Goal: Information Seeking & Learning: Learn about a topic

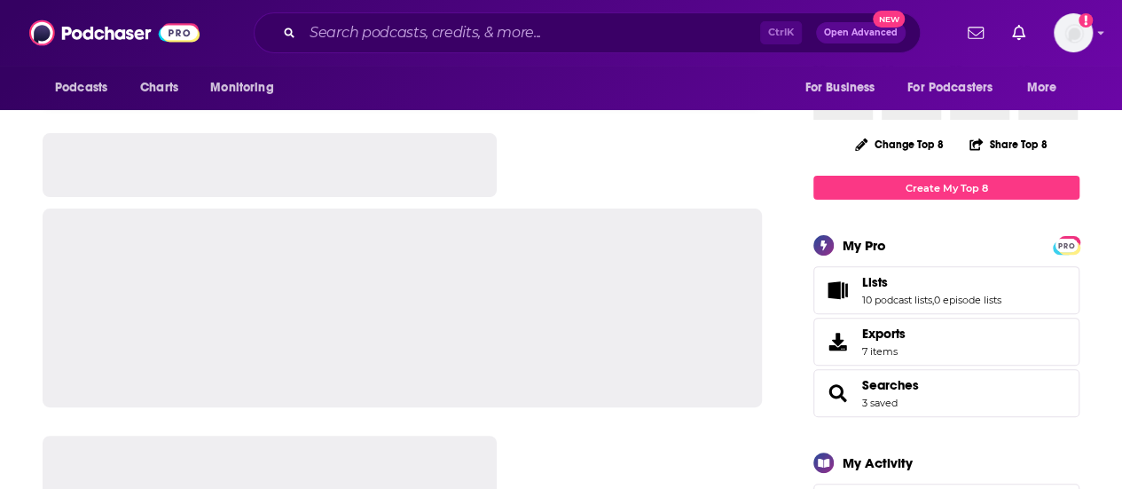
scroll to position [213, 0]
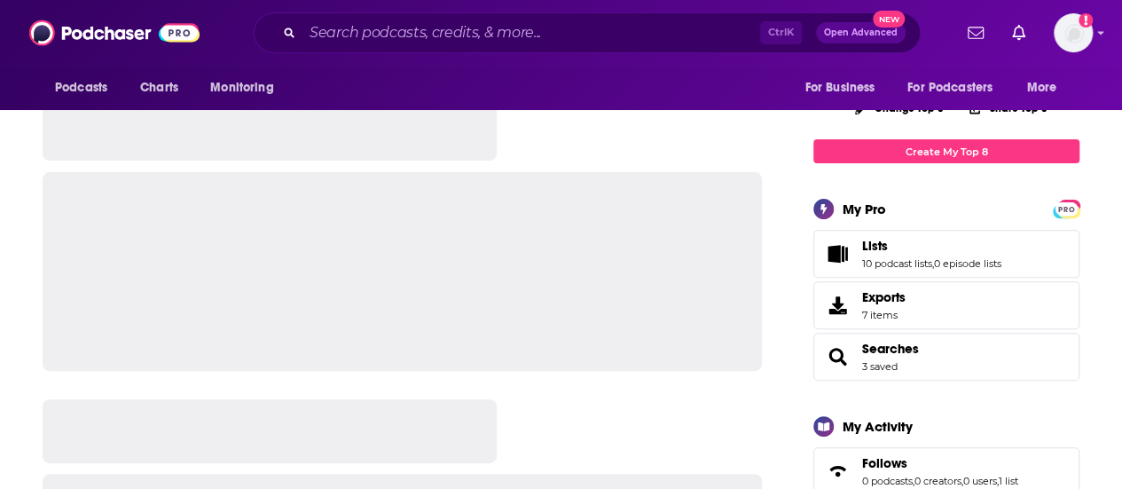
click at [1121, 63] on html "Podcasts Charts Monitoring Ctrl K Open Advanced New For Business For Podcasters…" at bounding box center [561, 31] width 1122 height 489
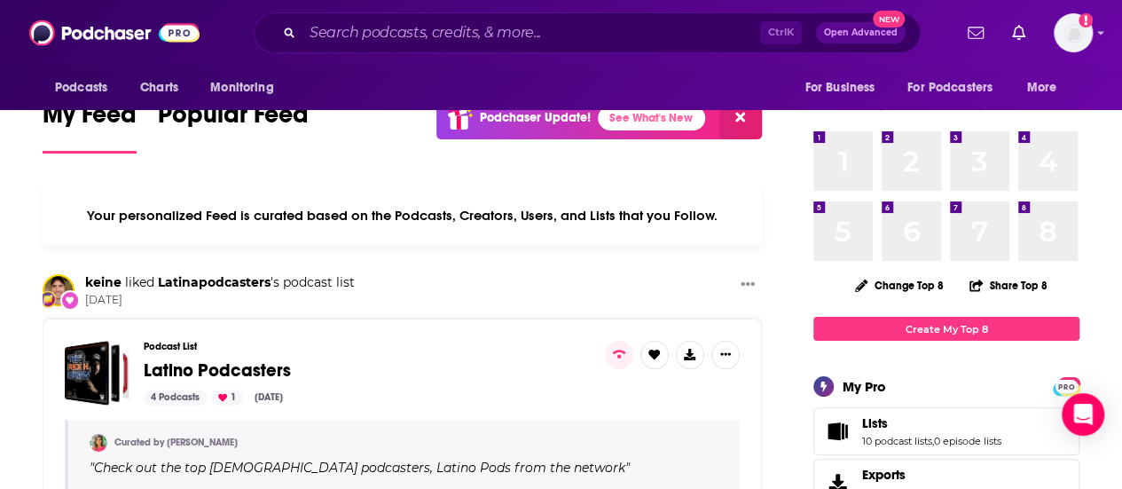
scroll to position [0, 0]
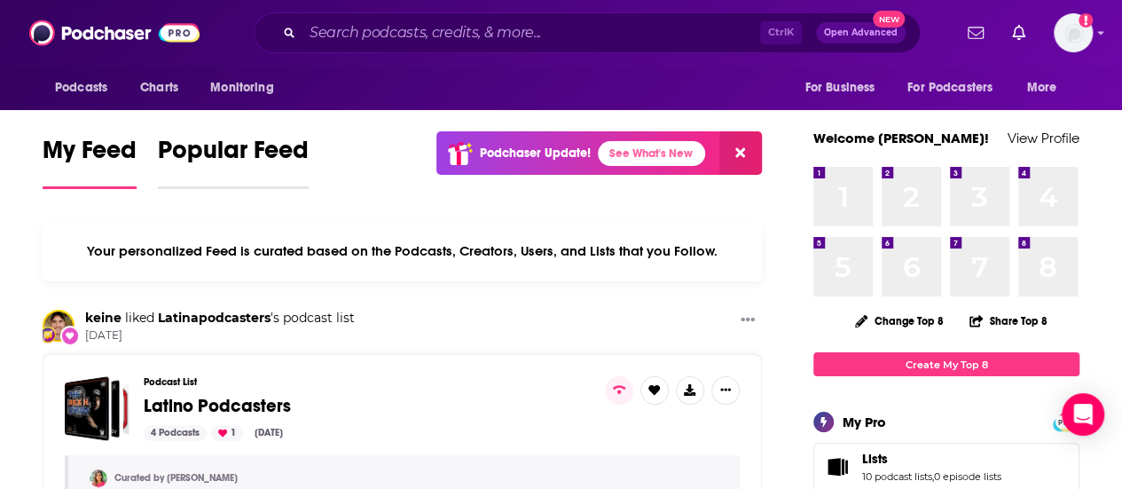
click at [232, 145] on span "Popular Feed" at bounding box center [233, 155] width 151 height 41
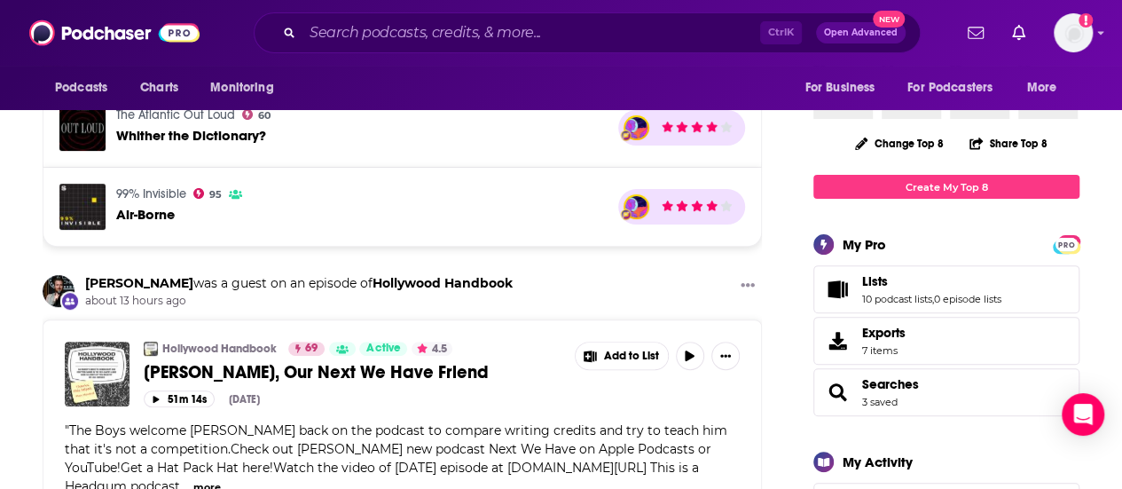
scroll to position [142, 0]
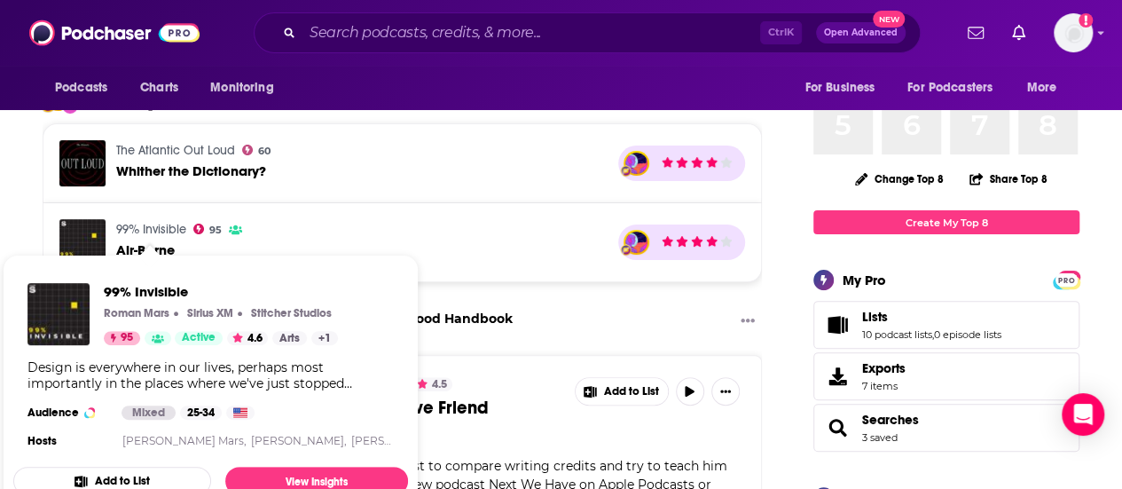
click at [139, 224] on link "99% Invisible" at bounding box center [151, 229] width 70 height 15
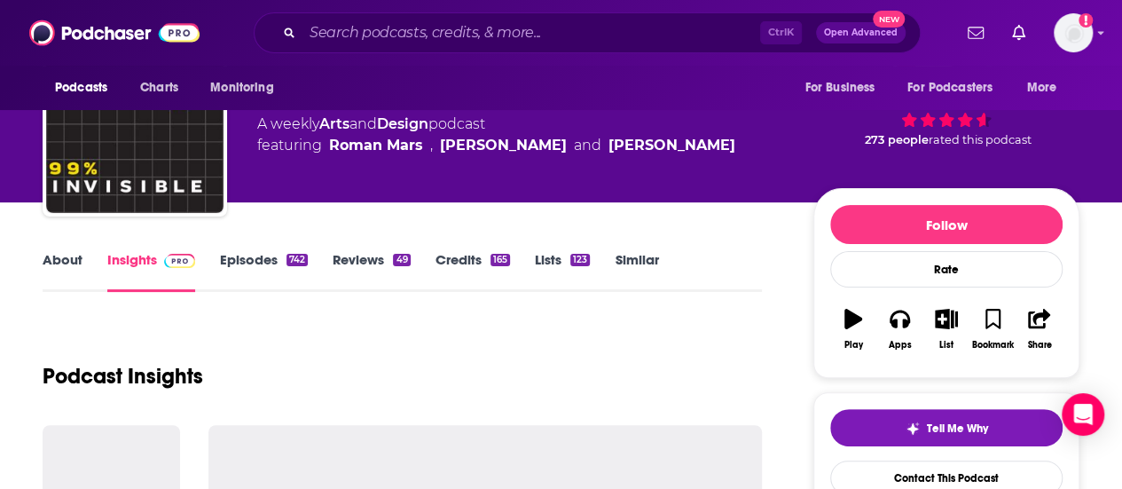
scroll to position [177, 0]
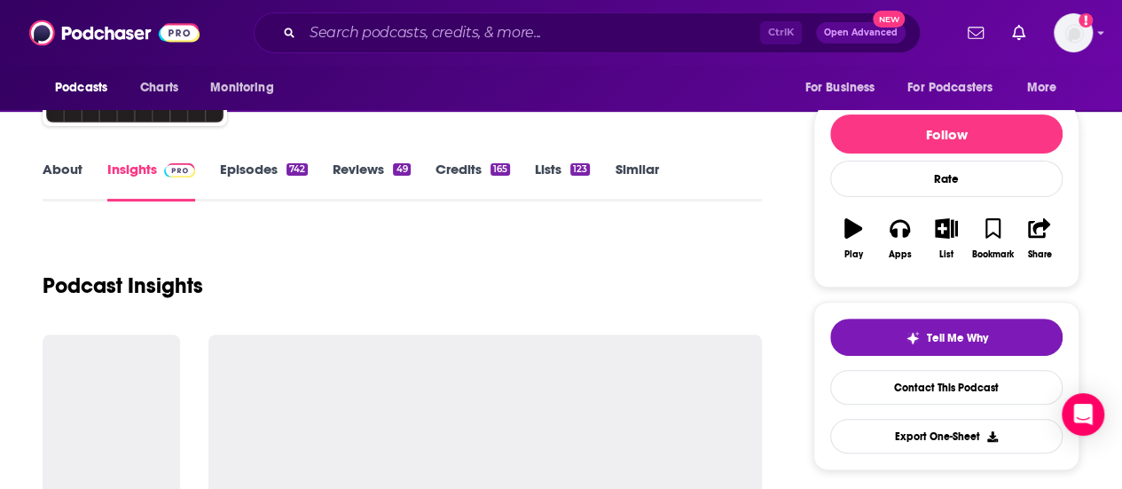
click at [51, 163] on link "About" at bounding box center [63, 181] width 40 height 41
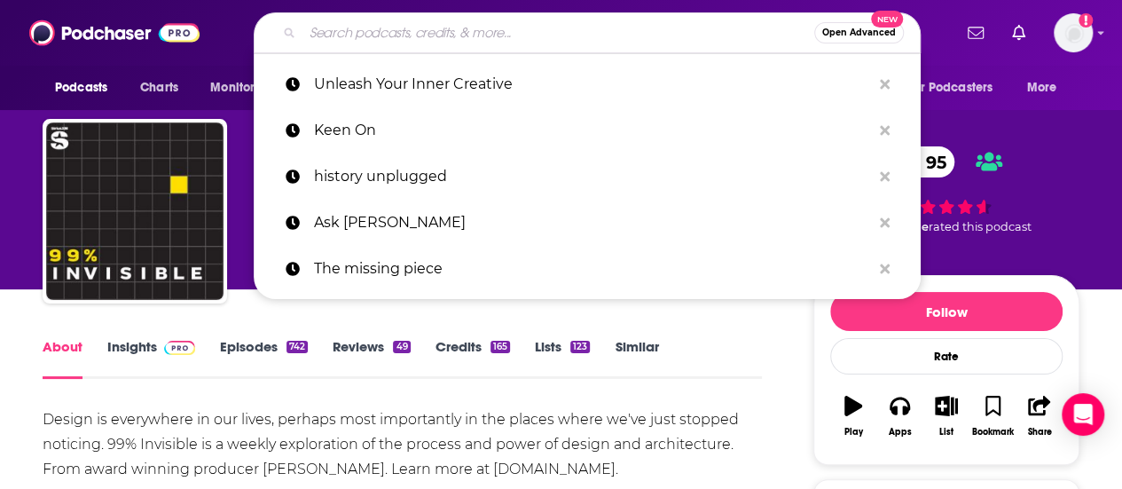
click at [665, 40] on input "Search podcasts, credits, & more..." at bounding box center [558, 33] width 512 height 28
click at [1101, 159] on div "[PERSON_NAME] • Sirius XM • Stitcher Studios 99% Invisible 95 A weekly Arts and…" at bounding box center [561, 144] width 1122 height 289
click at [614, 26] on input "Search podcasts, credits, & more..." at bounding box center [558, 33] width 512 height 28
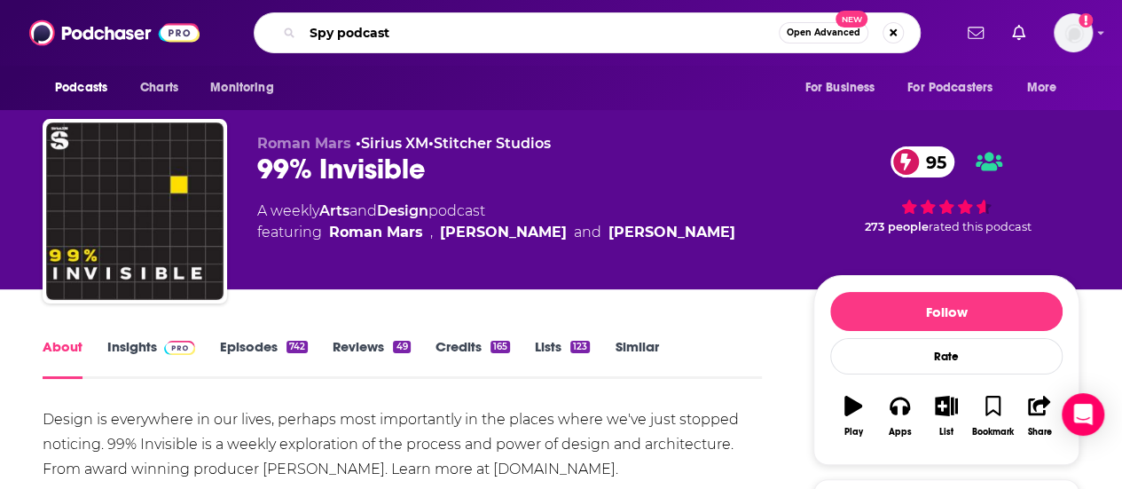
type input "Spy podcasts"
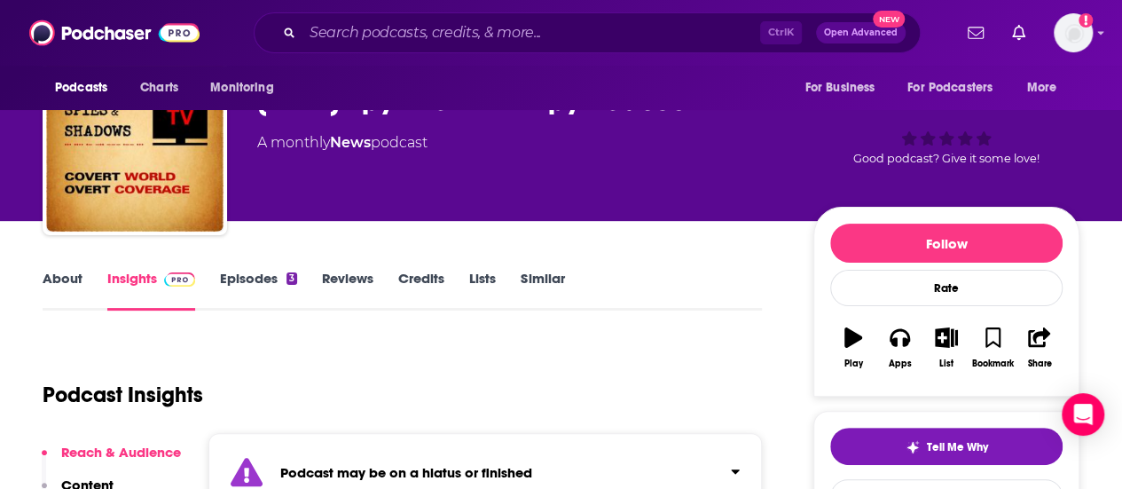
scroll to position [71, 0]
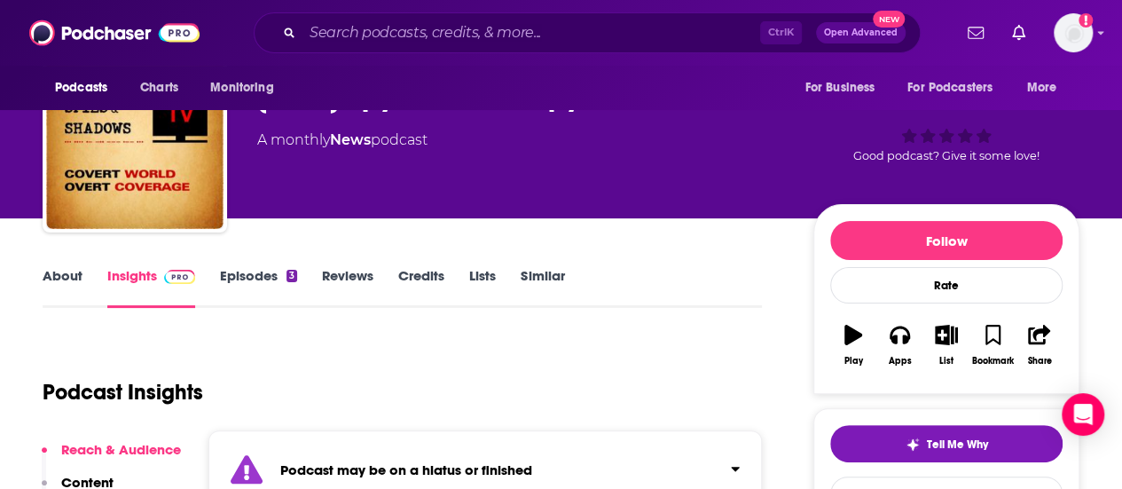
click at [54, 275] on link "About" at bounding box center [63, 287] width 40 height 41
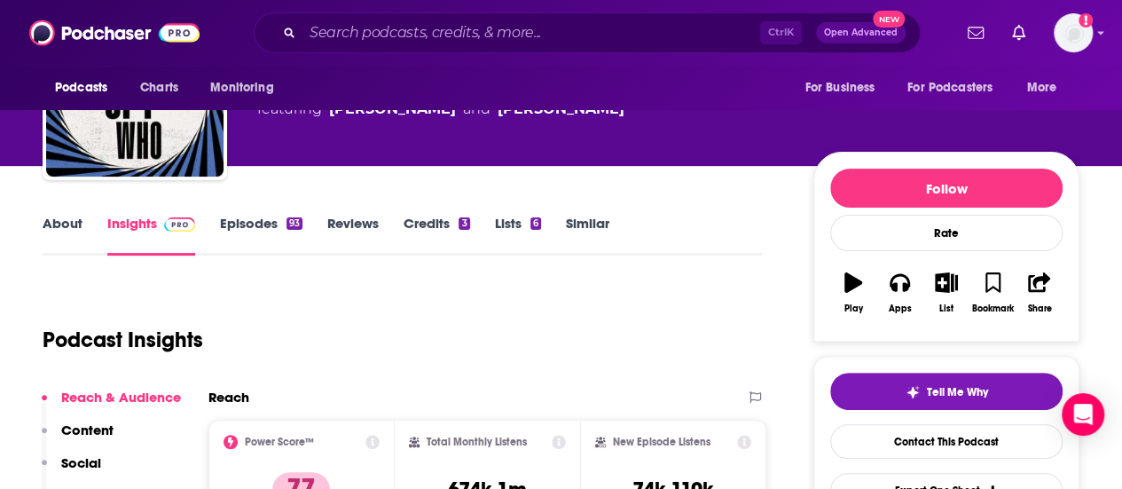
scroll to position [142, 0]
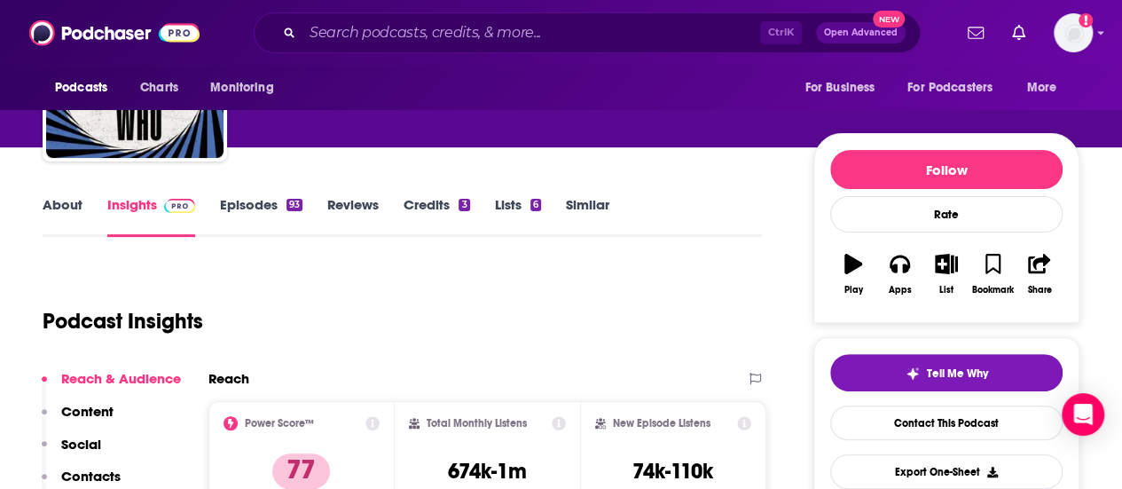
click at [67, 200] on link "About" at bounding box center [63, 216] width 40 height 41
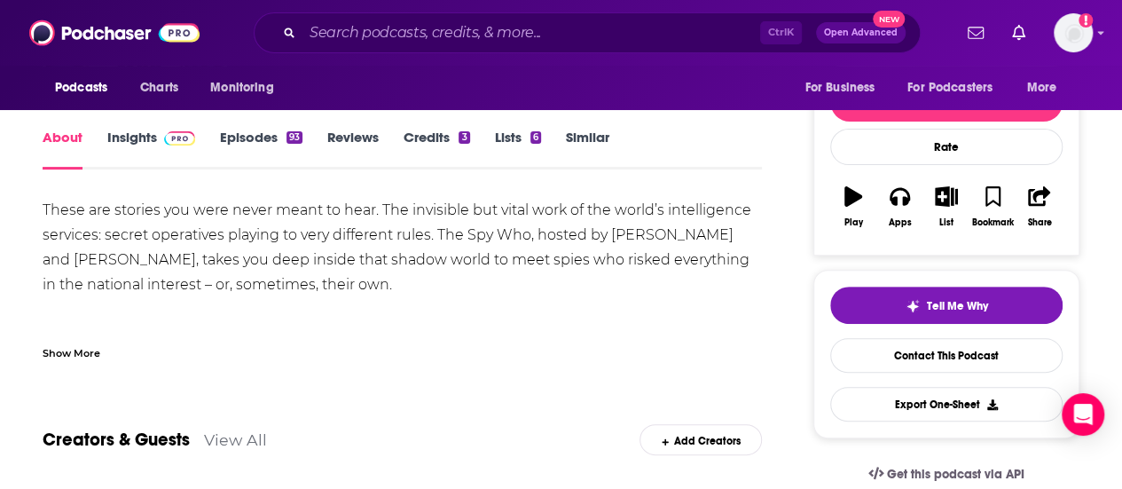
scroll to position [213, 0]
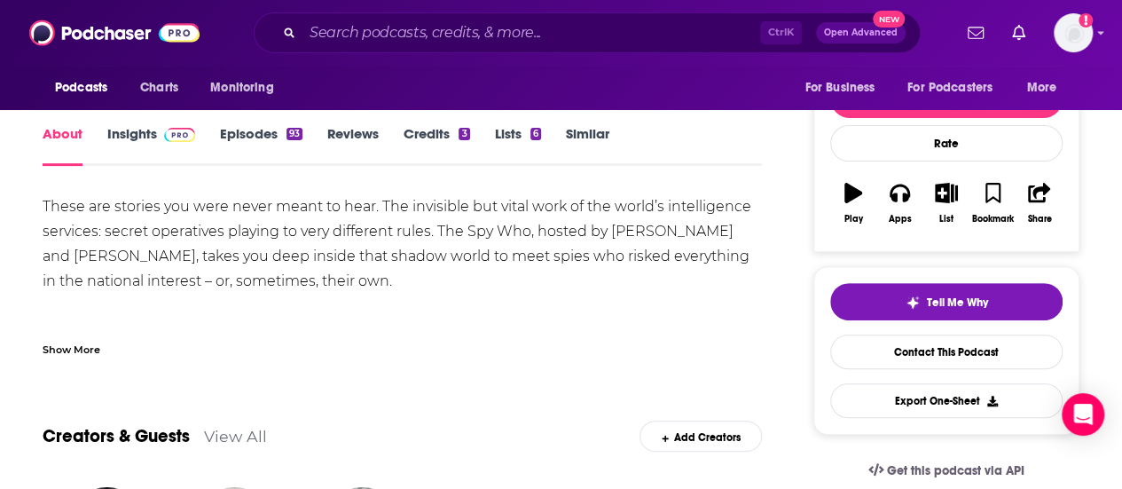
click at [145, 137] on link "Insights" at bounding box center [151, 145] width 88 height 41
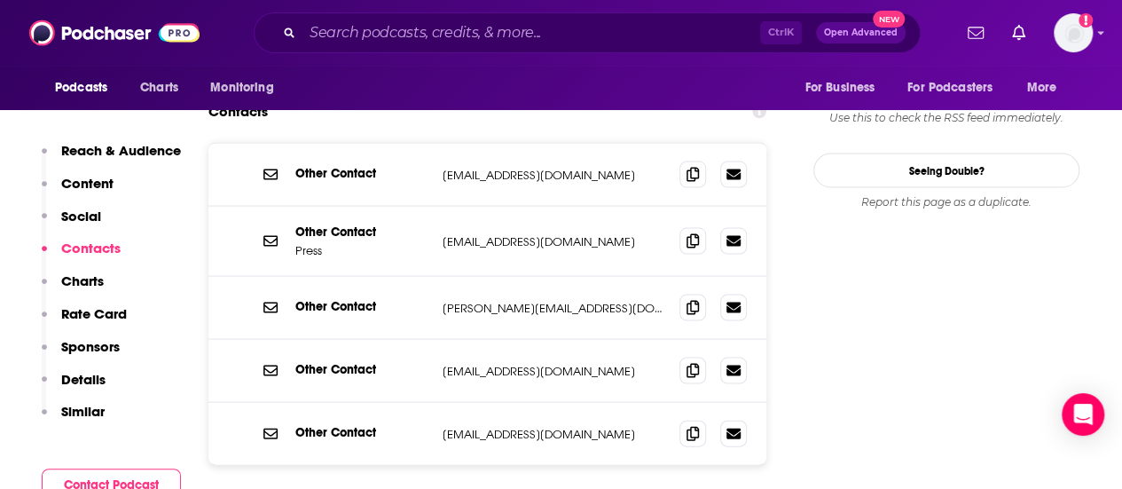
scroll to position [1720, 0]
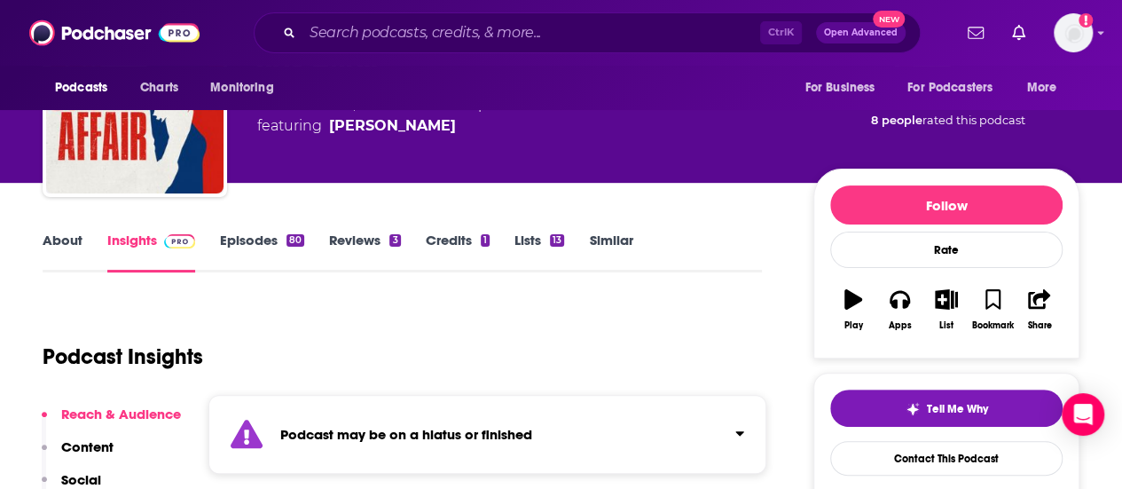
scroll to position [142, 0]
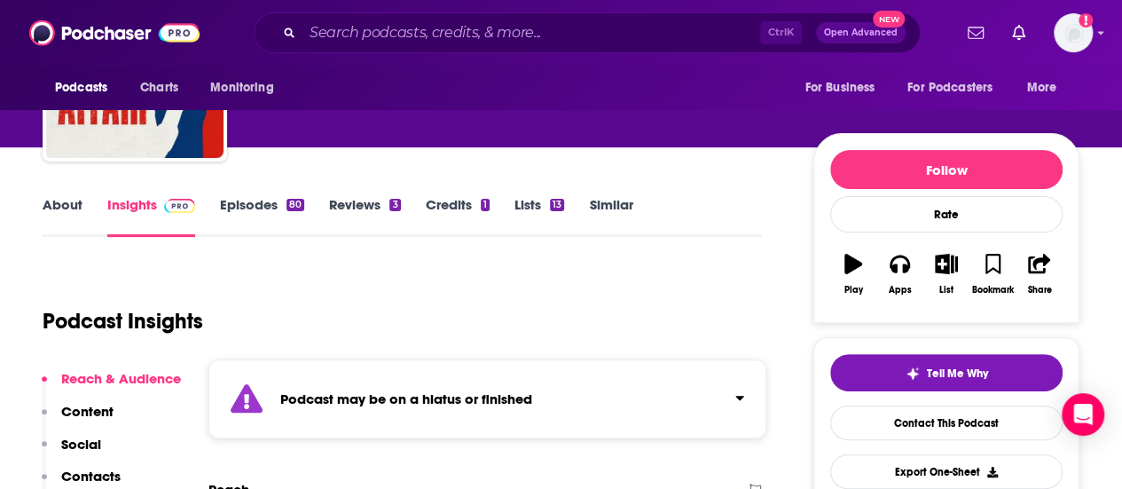
click at [61, 209] on link "About" at bounding box center [63, 216] width 40 height 41
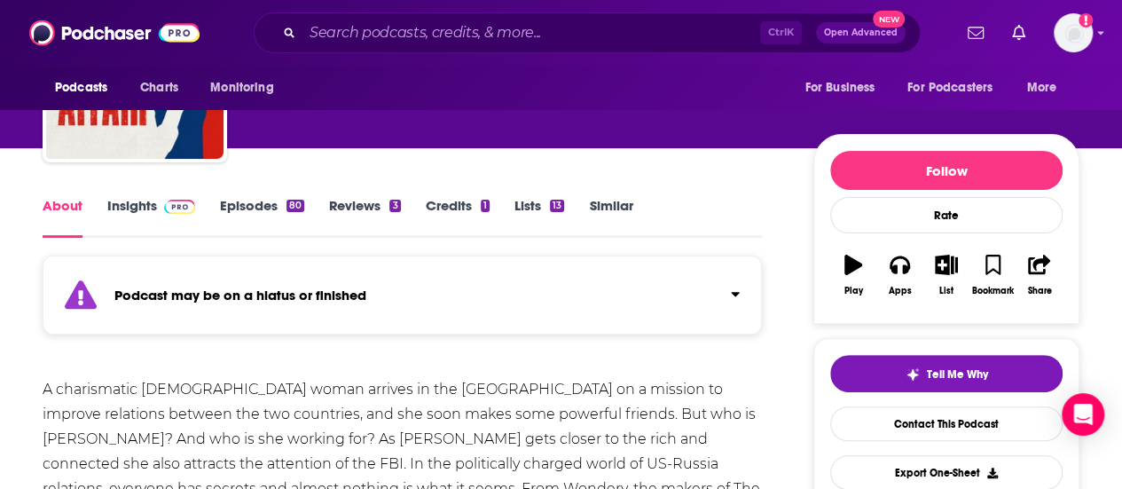
scroll to position [248, 0]
